Goal: Use online tool/utility: Utilize a website feature to perform a specific function

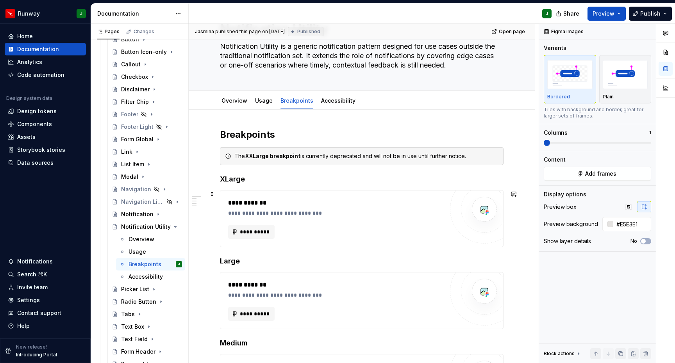
scroll to position [56, 0]
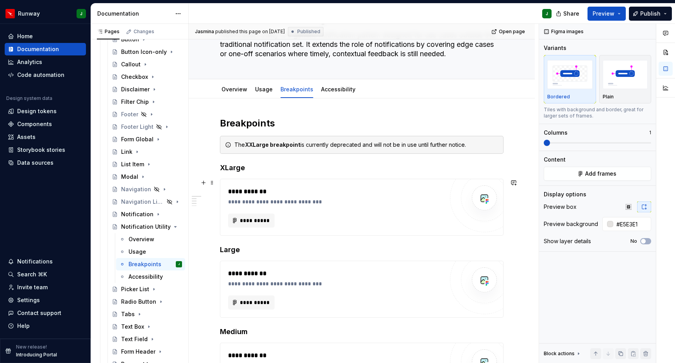
click at [425, 201] on div "**********" at bounding box center [337, 202] width 219 height 8
click at [580, 174] on button "Add frames" at bounding box center [597, 174] width 107 height 14
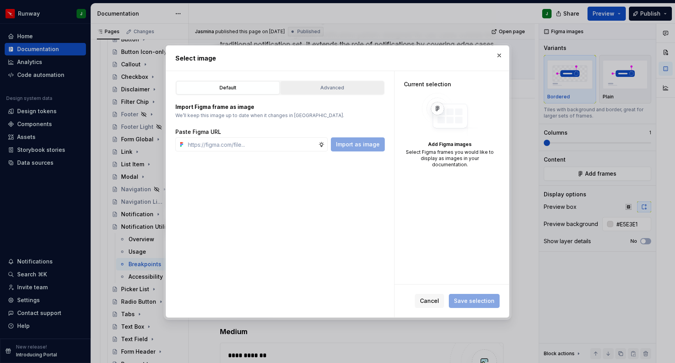
click at [364, 88] on div "Advanced" at bounding box center [332, 88] width 98 height 8
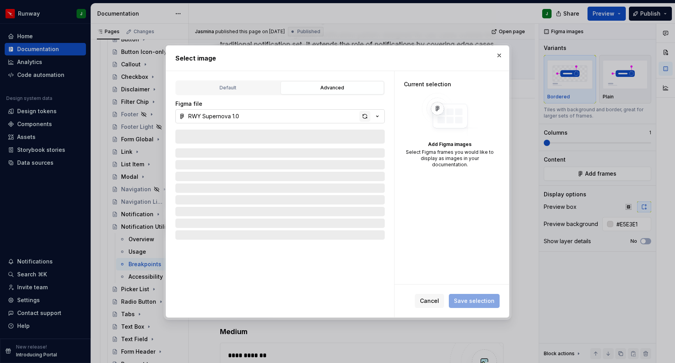
click at [366, 117] on div "button" at bounding box center [364, 116] width 11 height 11
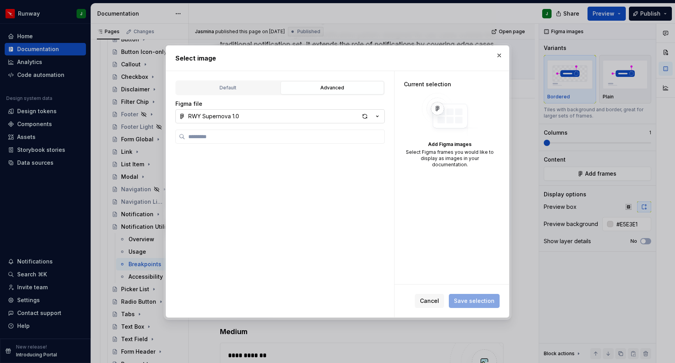
scroll to position [785, 0]
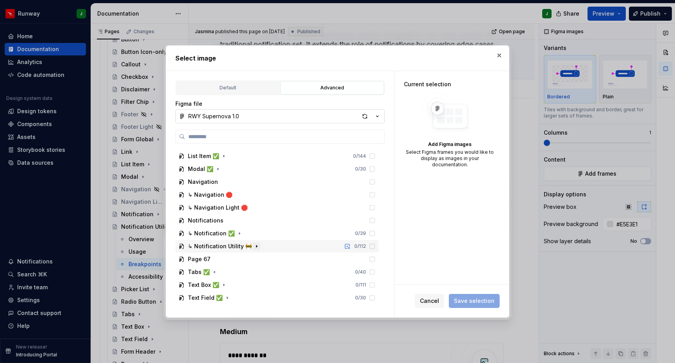
click at [255, 246] on icon "button" at bounding box center [256, 246] width 6 height 6
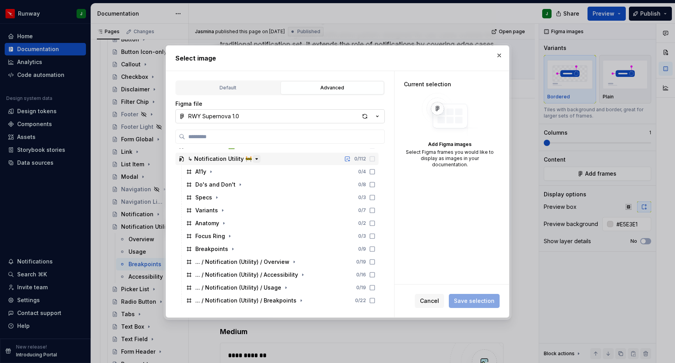
scroll to position [873, 0]
click at [233, 249] on icon "button" at bounding box center [233, 248] width 6 height 6
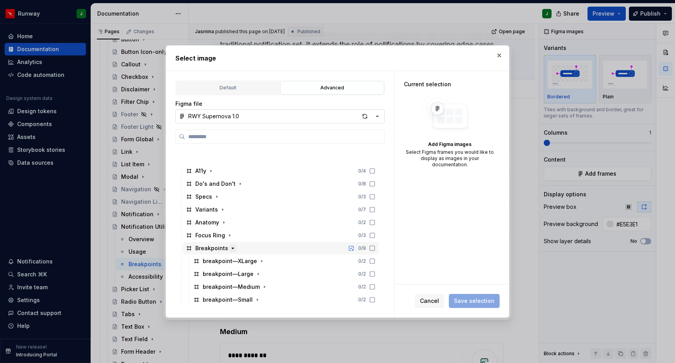
scroll to position [978, 0]
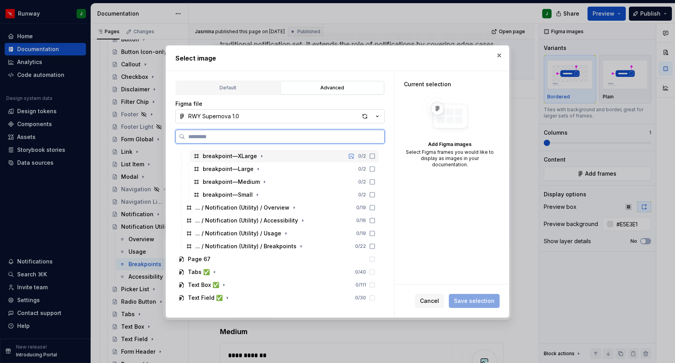
click at [271, 160] on div "breakpoint—XLarge 0 / 2" at bounding box center [284, 156] width 188 height 12
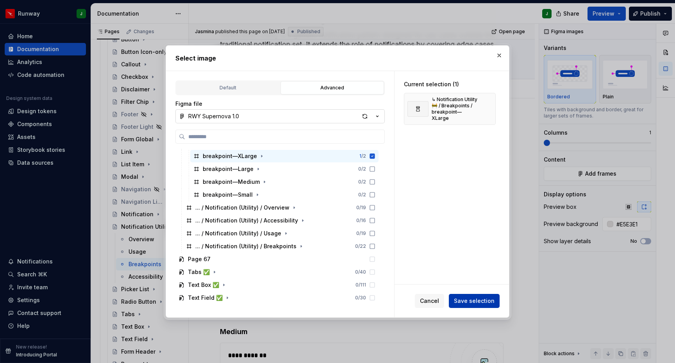
click at [486, 303] on span "Save selection" at bounding box center [474, 301] width 41 height 8
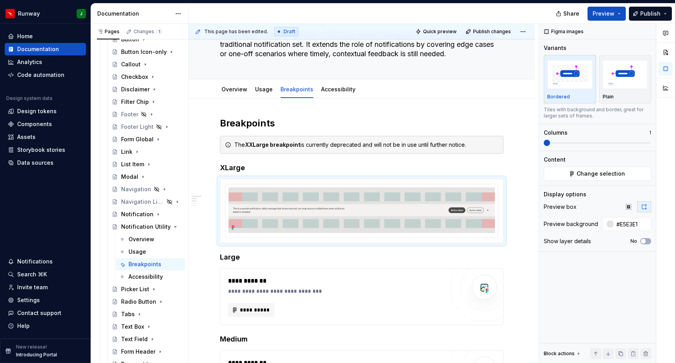
type textarea "*"
